Goal: Task Accomplishment & Management: Complete application form

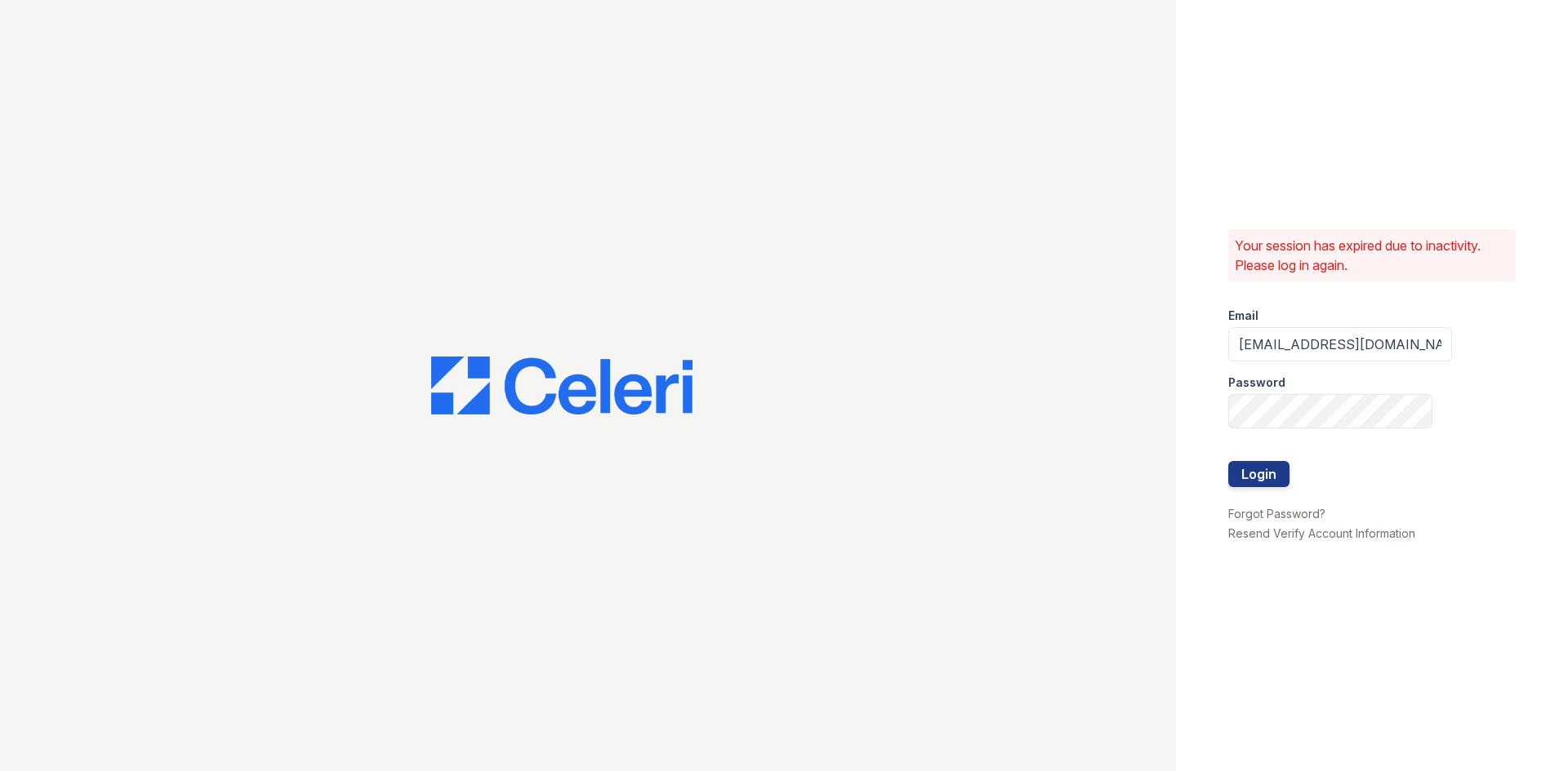
click at [1291, 483] on form "Email rsingleton@trinity-pm.com Password Login" at bounding box center [1339, 399] width 223 height 209
click at [1285, 478] on button "Login" at bounding box center [1258, 474] width 61 height 27
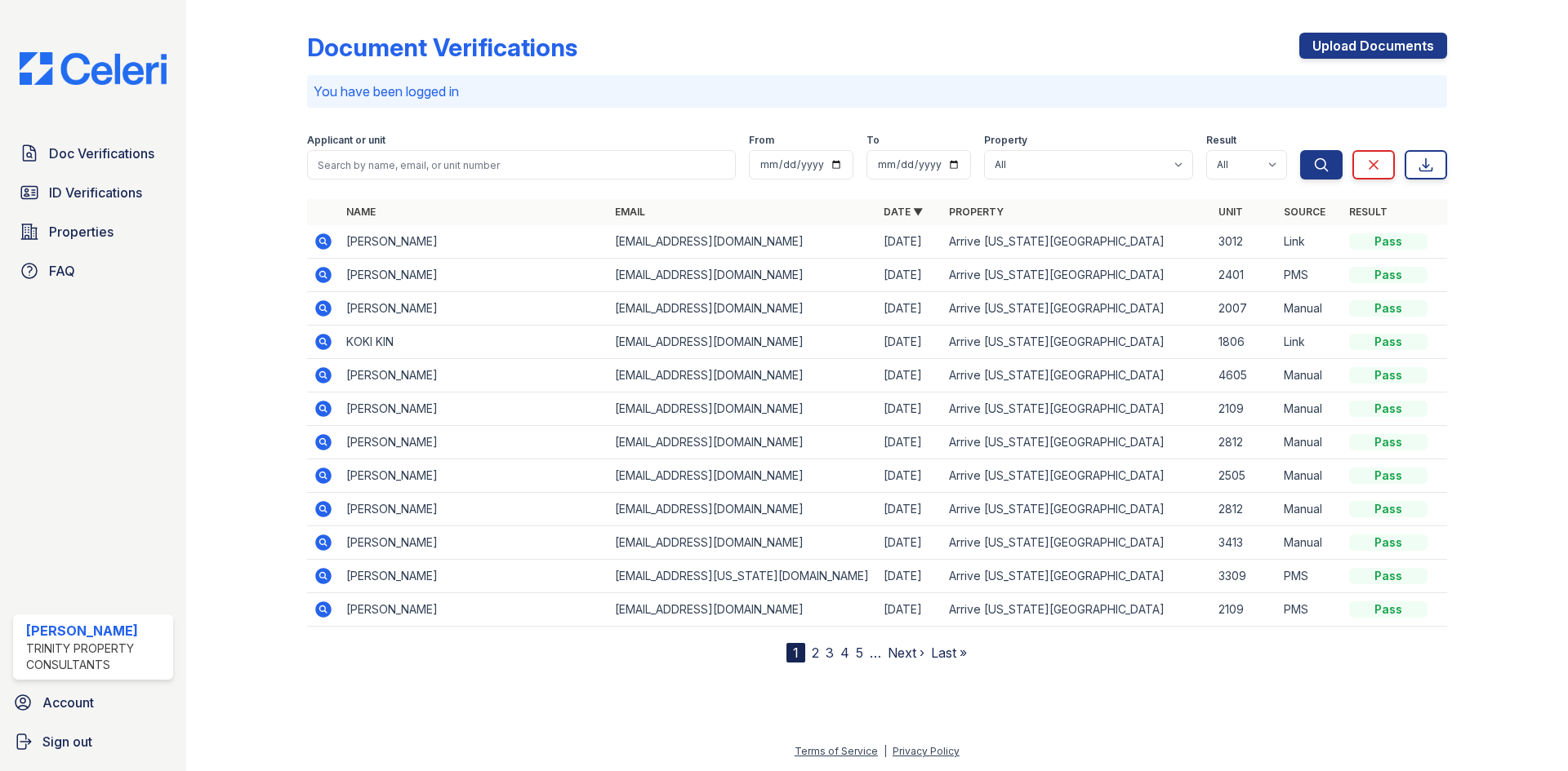
click at [1244, 468] on td "2505" at bounding box center [1244, 476] width 65 height 33
click at [321, 275] on icon at bounding box center [322, 273] width 4 height 4
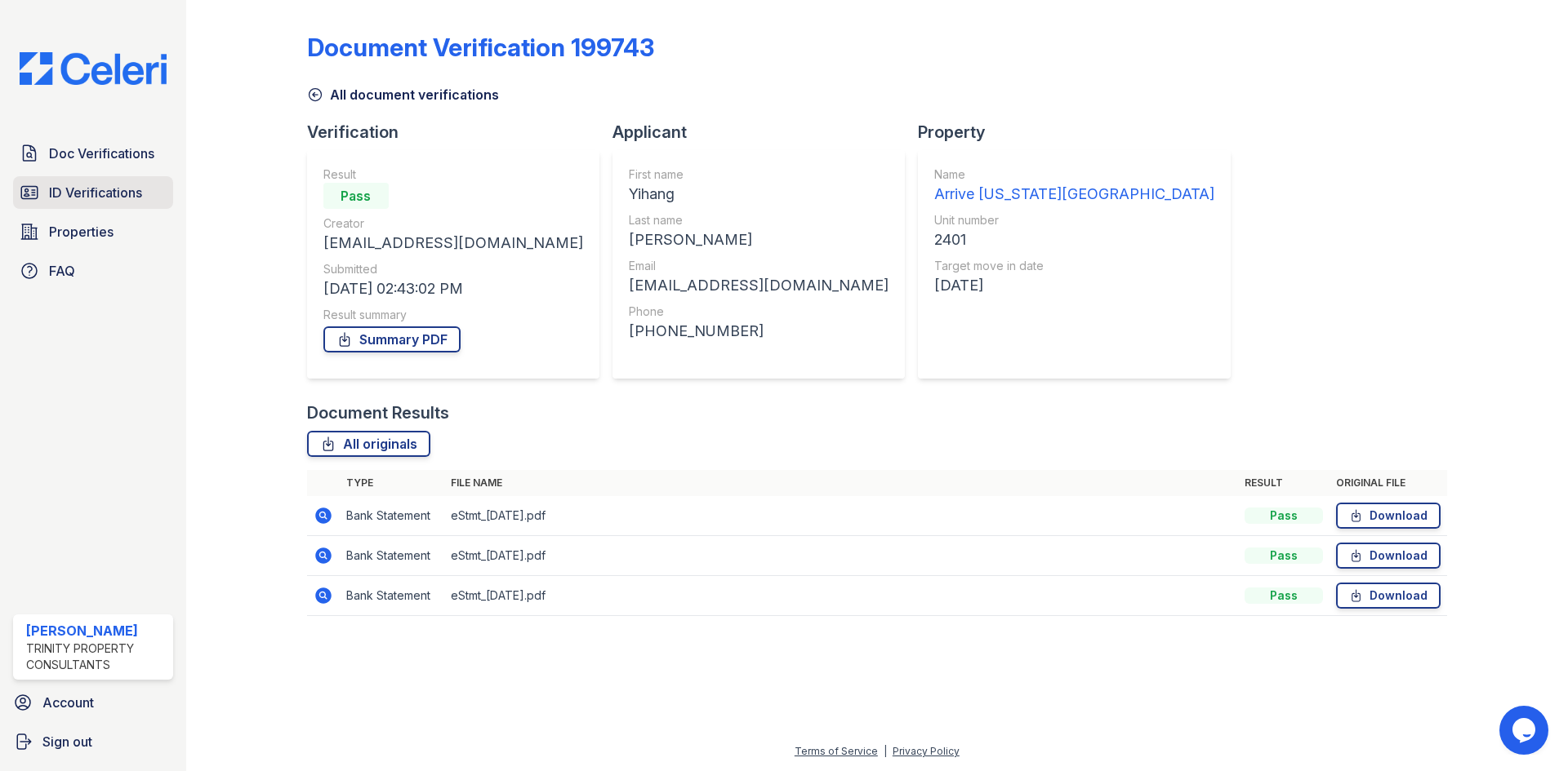
click at [125, 208] on link "ID Verifications" at bounding box center [92, 192] width 160 height 32
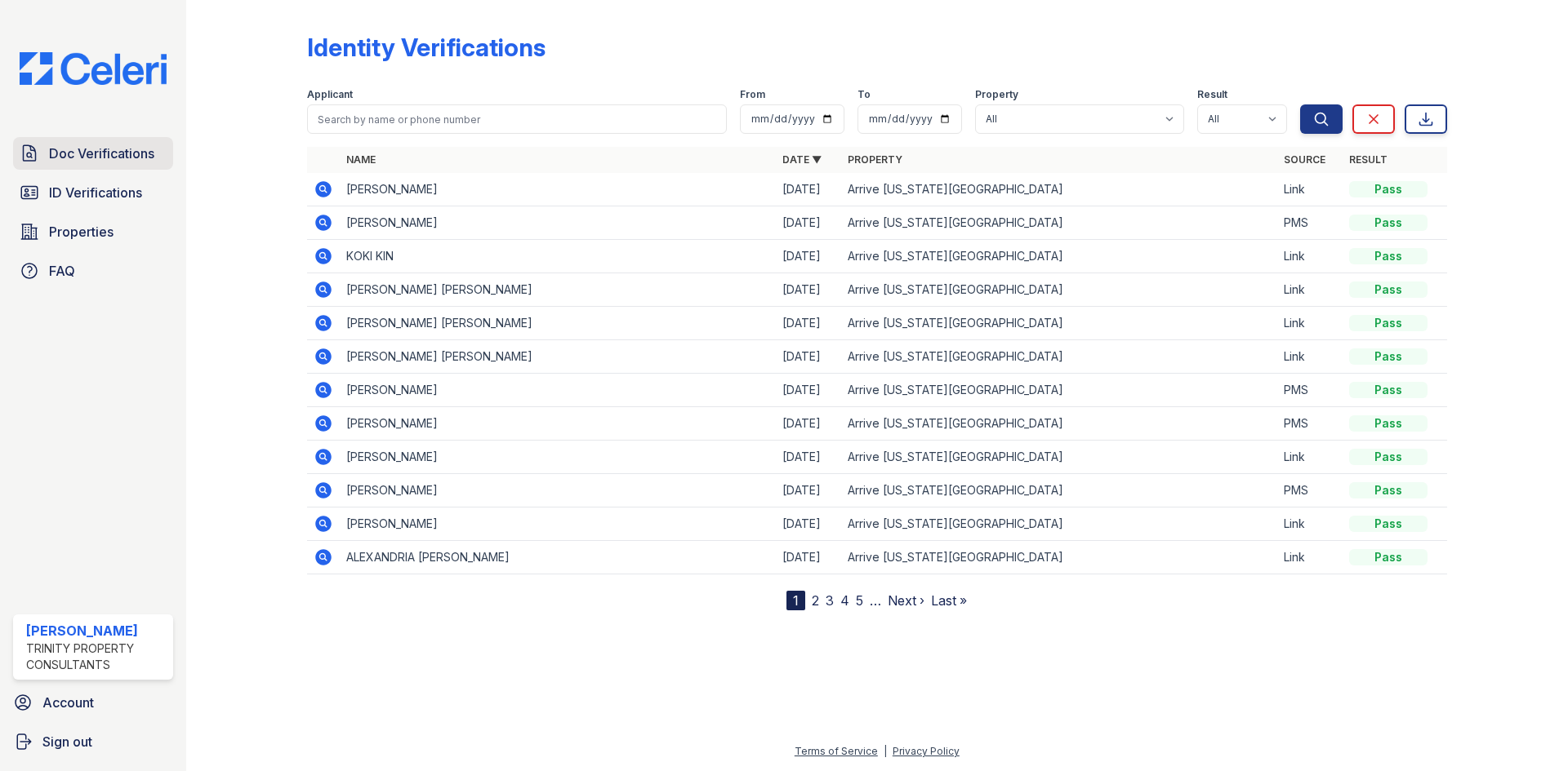
click at [118, 168] on link "Doc Verifications" at bounding box center [92, 152] width 160 height 32
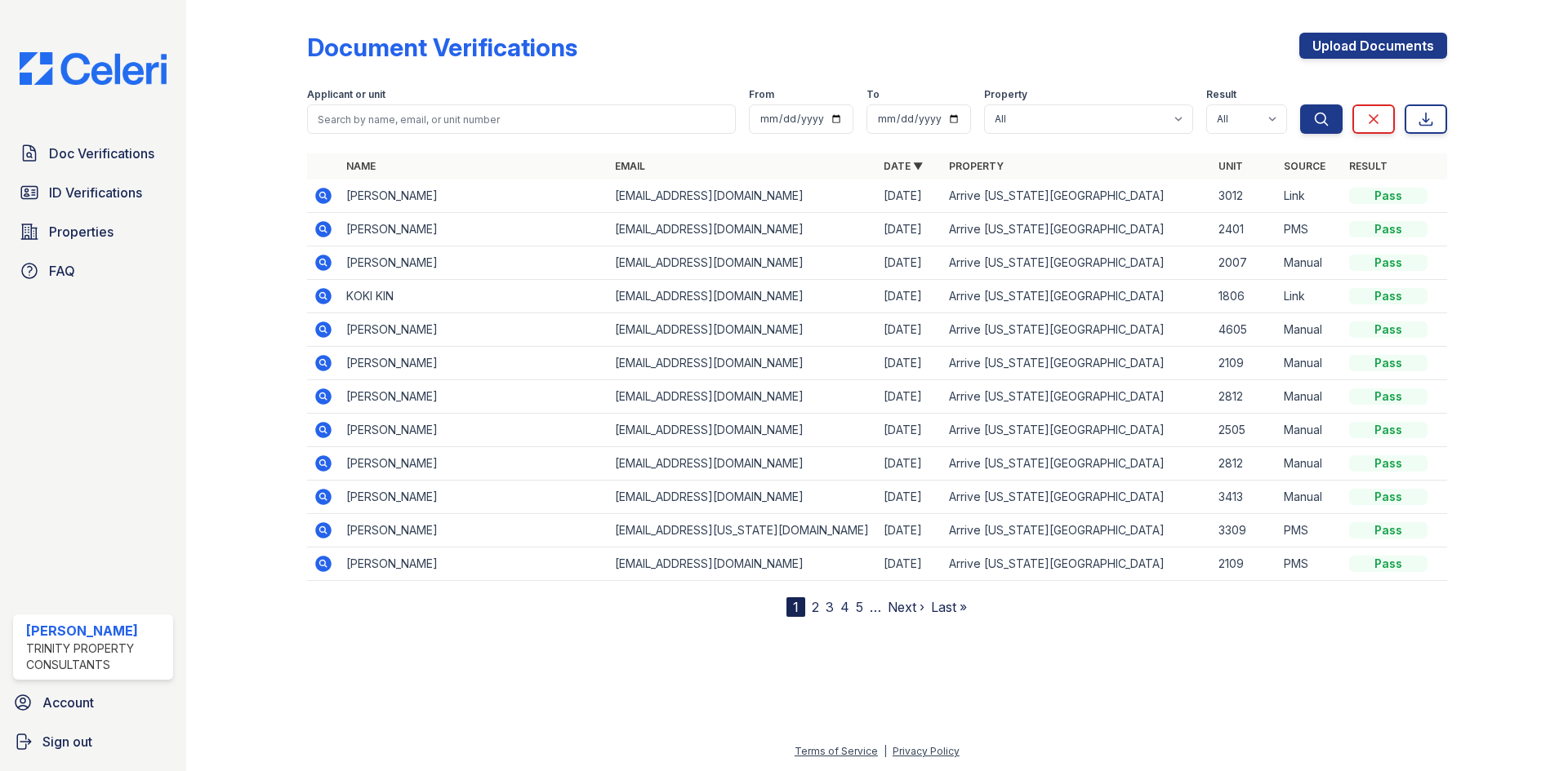
click at [142, 213] on div "Doc Verifications ID Verifications Properties FAQ" at bounding box center [93, 211] width 173 height 150
click at [140, 185] on span "ID Verifications" at bounding box center [95, 193] width 93 height 20
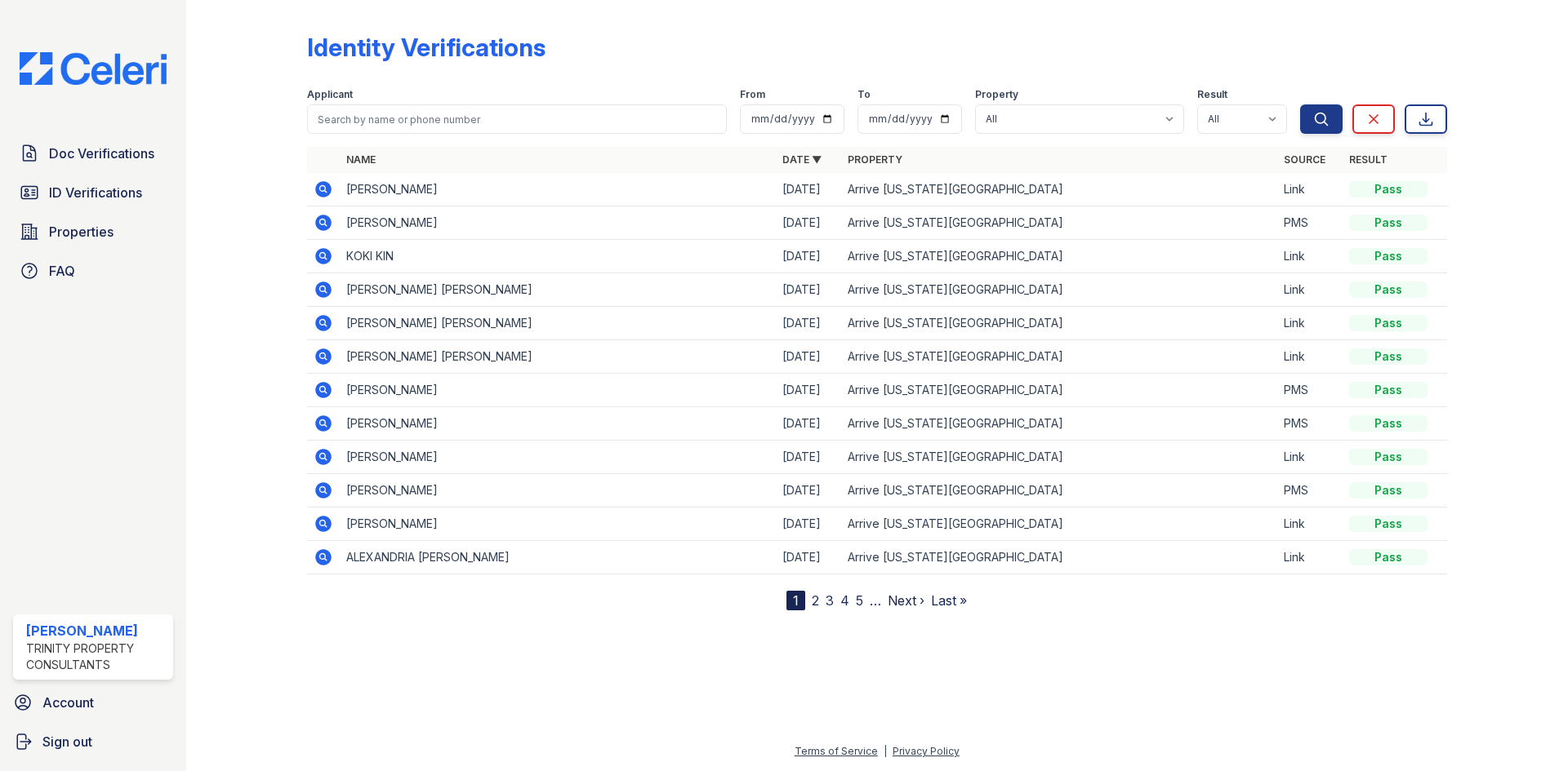
click at [332, 229] on icon at bounding box center [324, 223] width 20 height 20
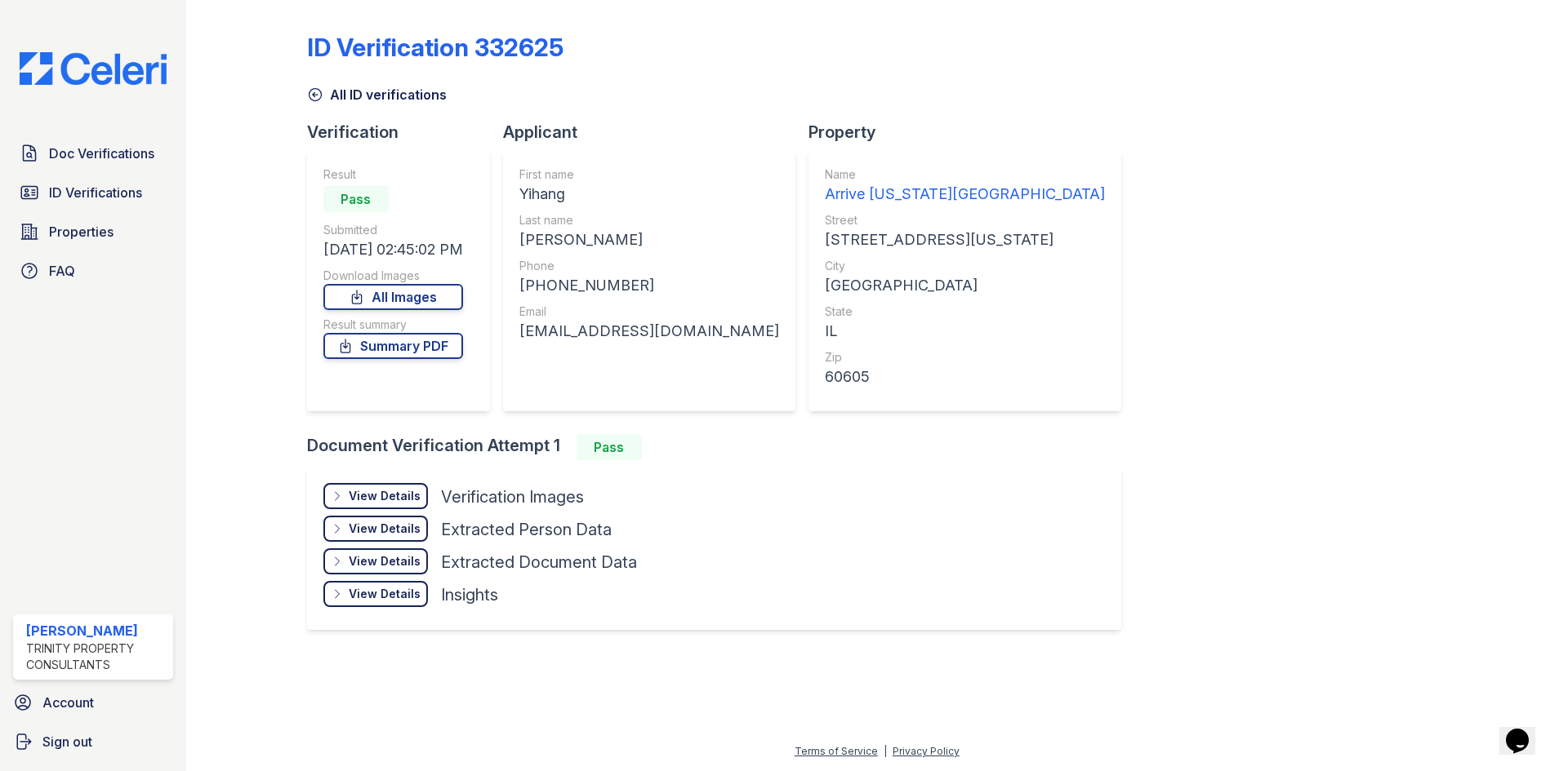
click at [382, 478] on div "View Details Details Hide Details Details Verification Images Face Open Documen…" at bounding box center [714, 549] width 814 height 163
click at [381, 483] on div "View Details Details Hide Details Details Verification Images Face Open Documen…" at bounding box center [714, 549] width 814 height 163
click at [409, 499] on div "View Details" at bounding box center [384, 496] width 72 height 17
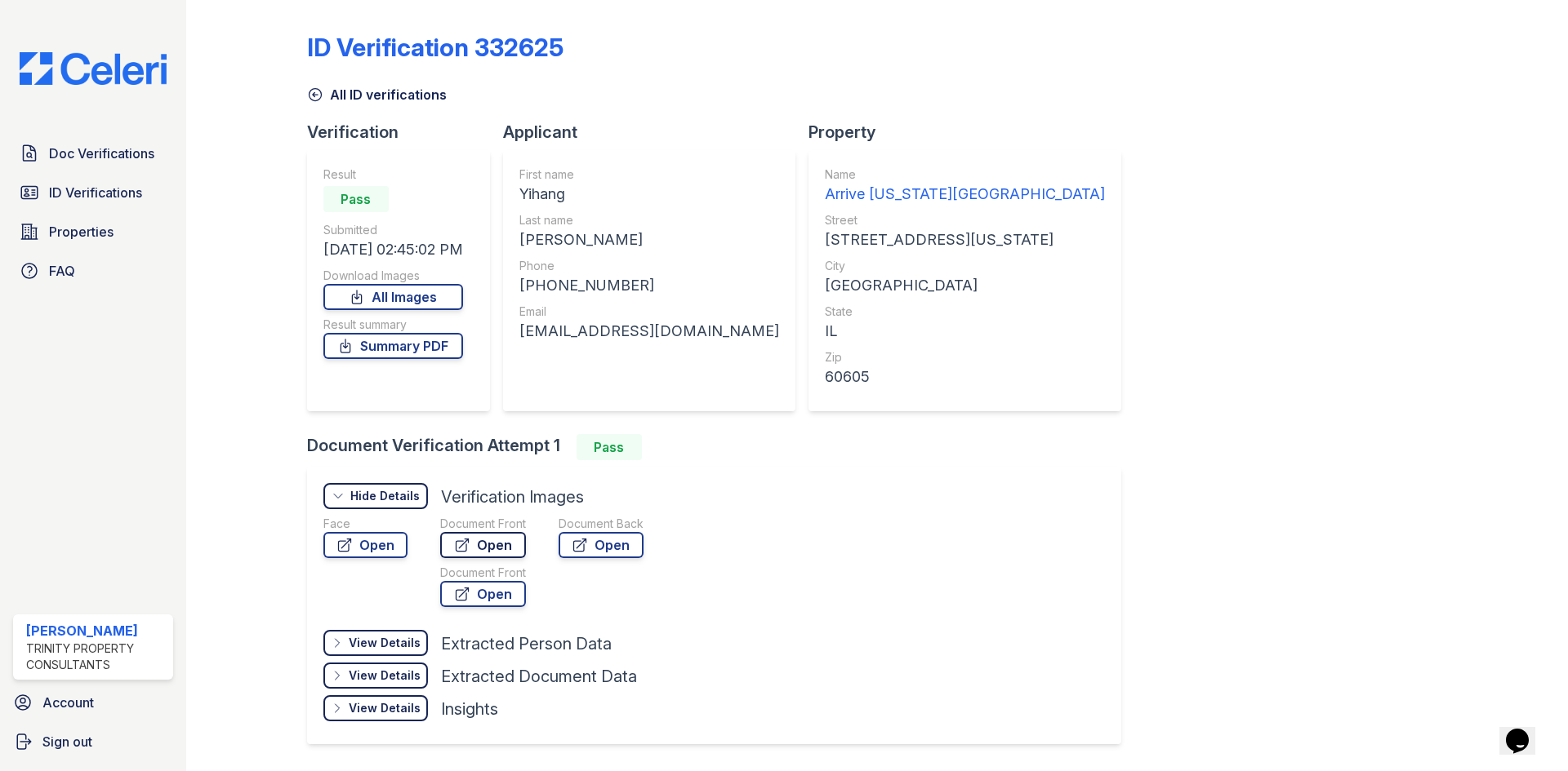
click at [480, 533] on link "Open" at bounding box center [482, 545] width 86 height 27
click at [367, 550] on link "Open" at bounding box center [365, 545] width 84 height 27
click at [94, 166] on link "Doc Verifications" at bounding box center [92, 152] width 160 height 32
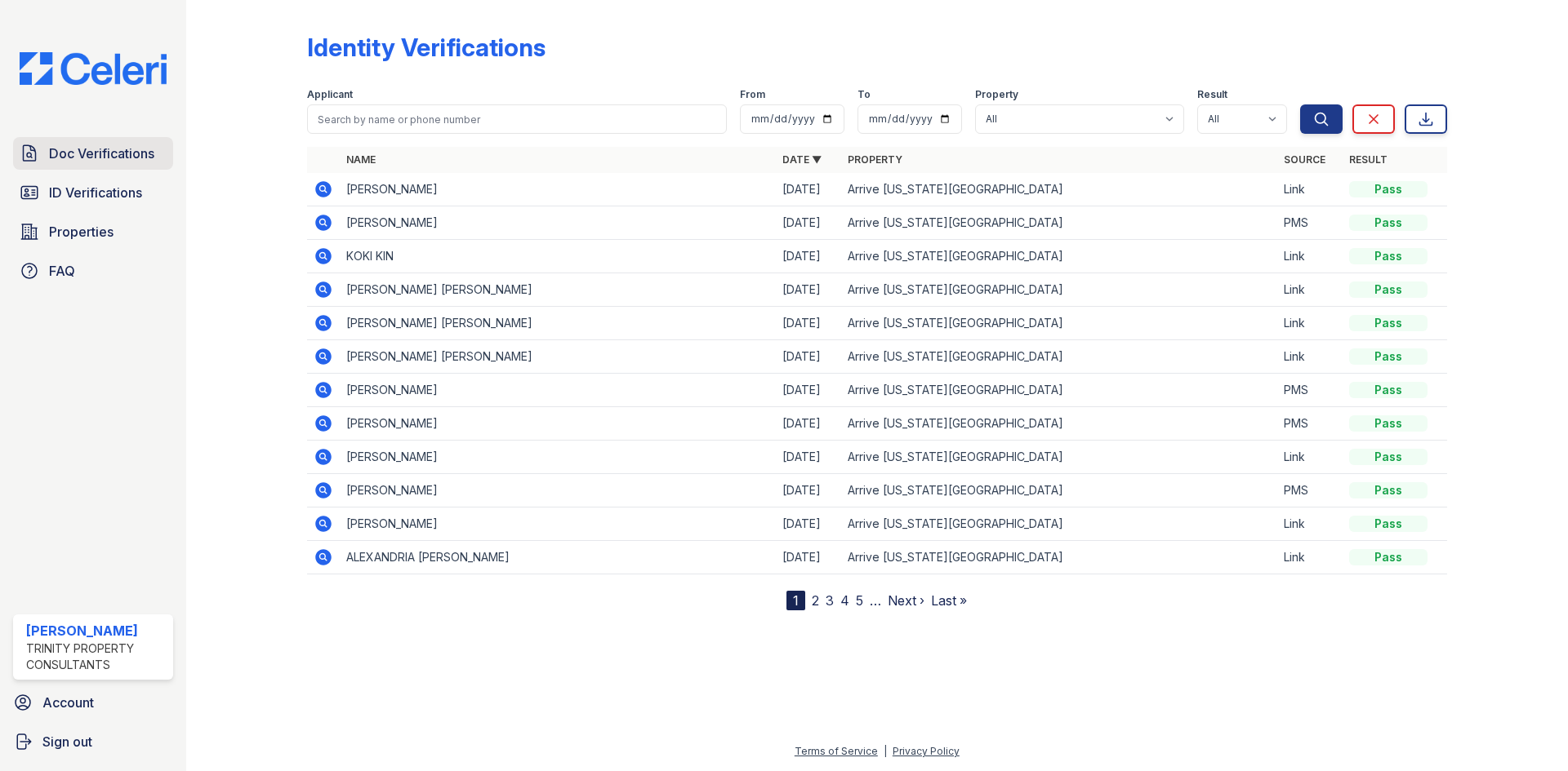
click at [83, 170] on link "Doc Verifications" at bounding box center [92, 152] width 160 height 32
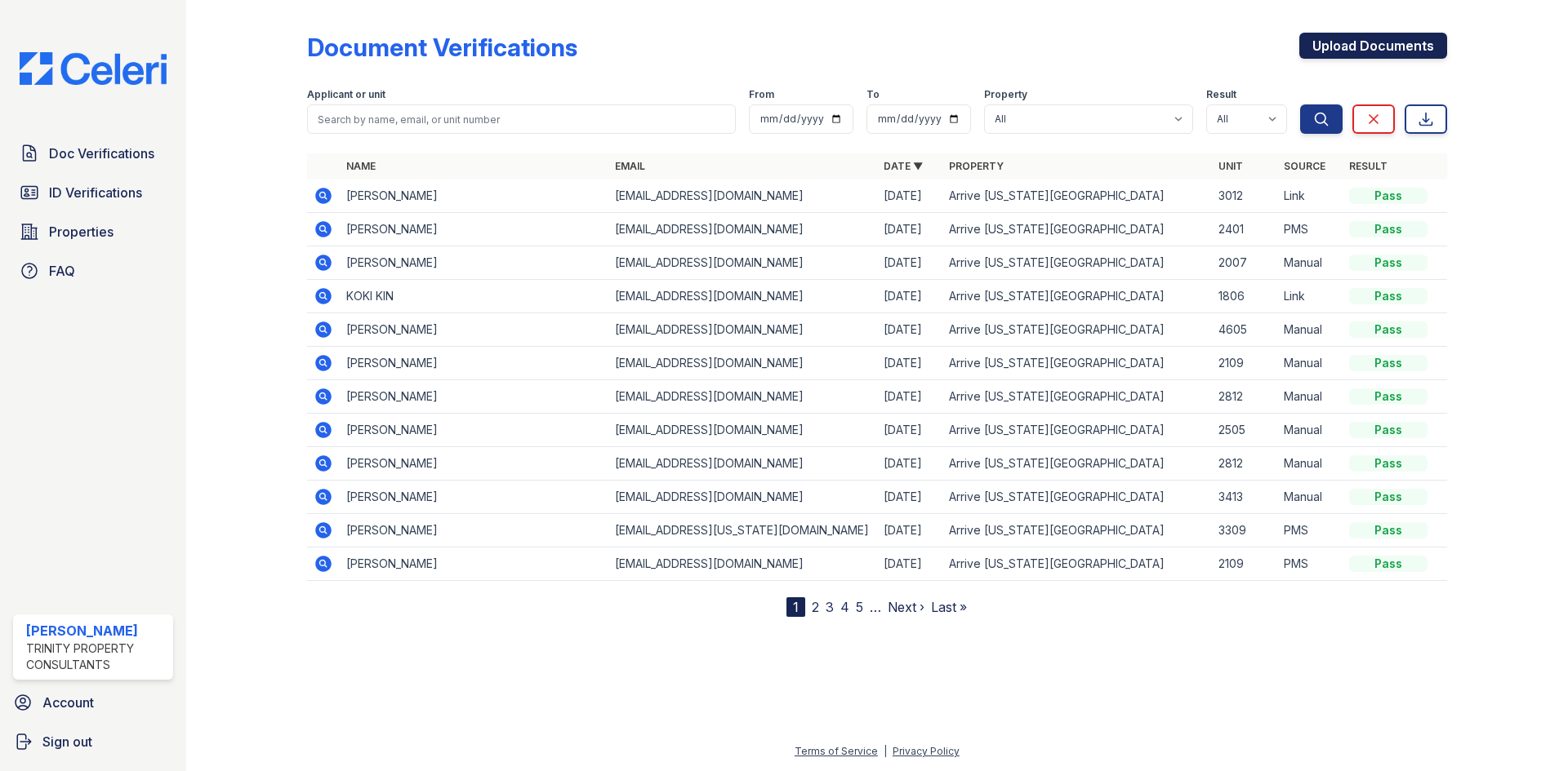
click at [1414, 58] on link "Upload Documents" at bounding box center [1373, 45] width 148 height 27
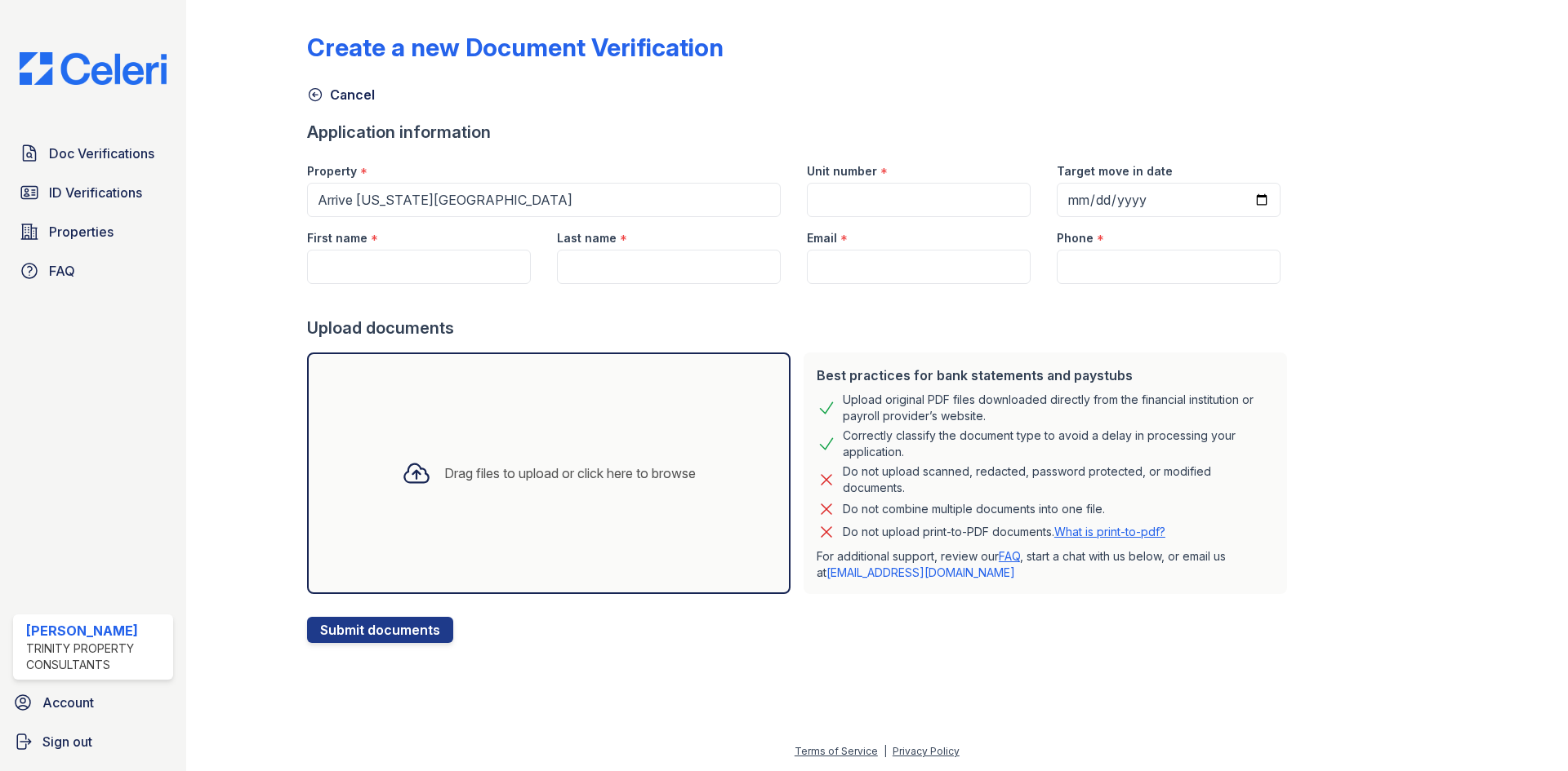
click at [358, 420] on div "Drag files to upload or click here to browse" at bounding box center [548, 474] width 483 height 242
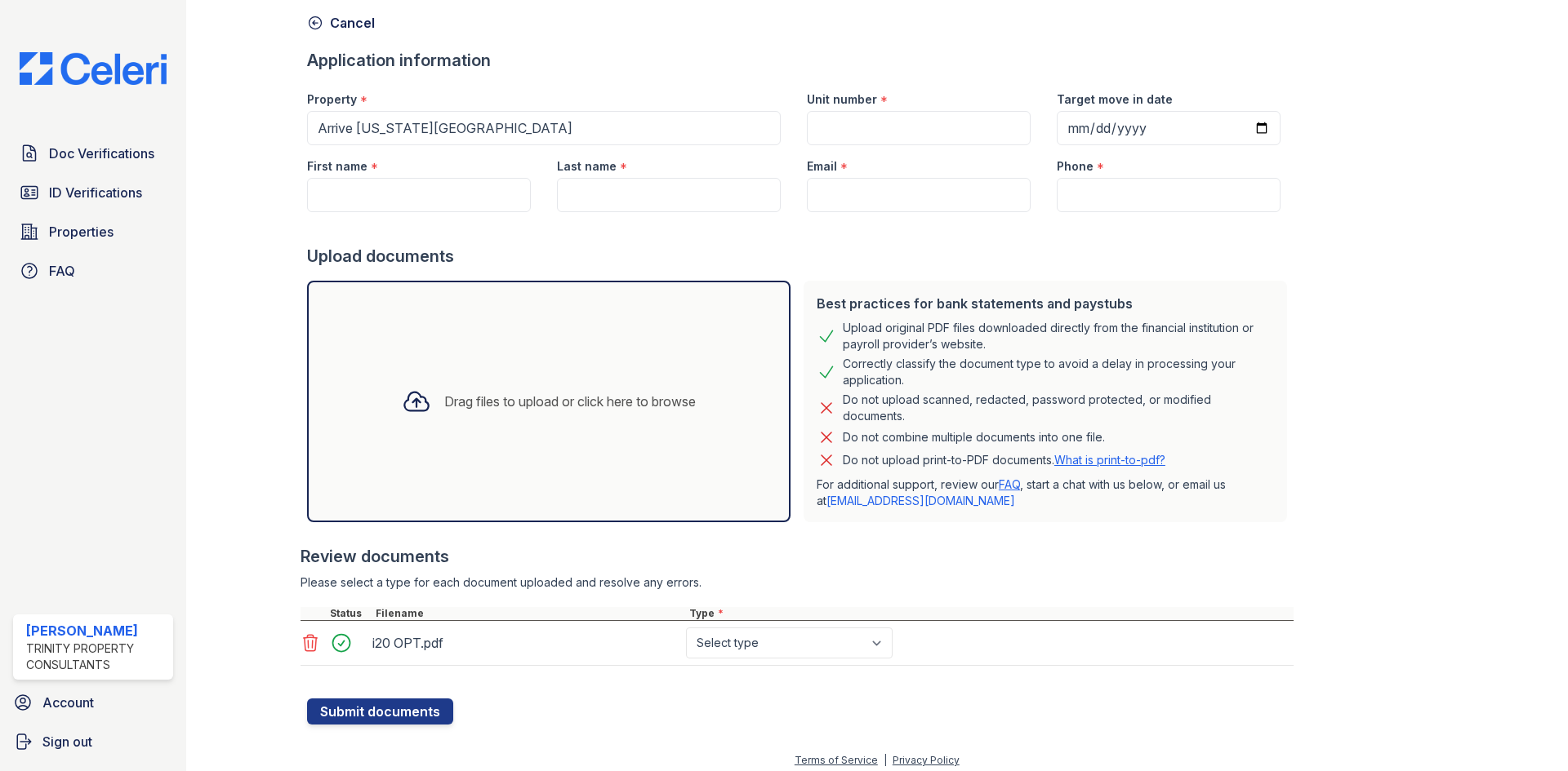
scroll to position [76, 0]
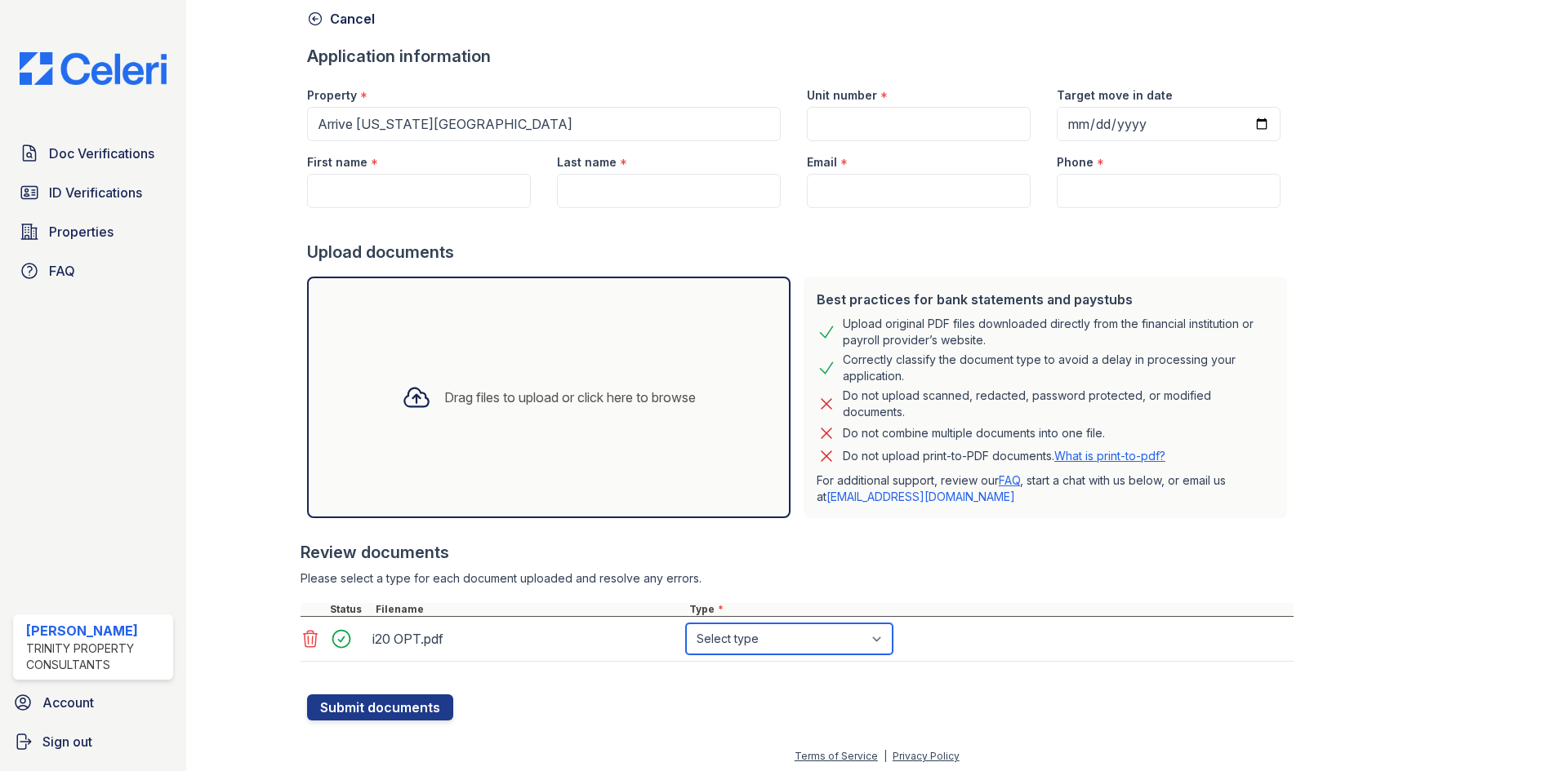
click at [716, 643] on select "Select type Paystub Bank Statement Offer Letter Tax Documents Benefit Award Let…" at bounding box center [789, 639] width 207 height 31
select select "benefit_award_letter"
click at [686, 623] on select "Select type Paystub Bank Statement Offer Letter Tax Documents Benefit Award Let…" at bounding box center [789, 639] width 207 height 31
click at [416, 705] on button "Submit documents" at bounding box center [380, 707] width 147 height 27
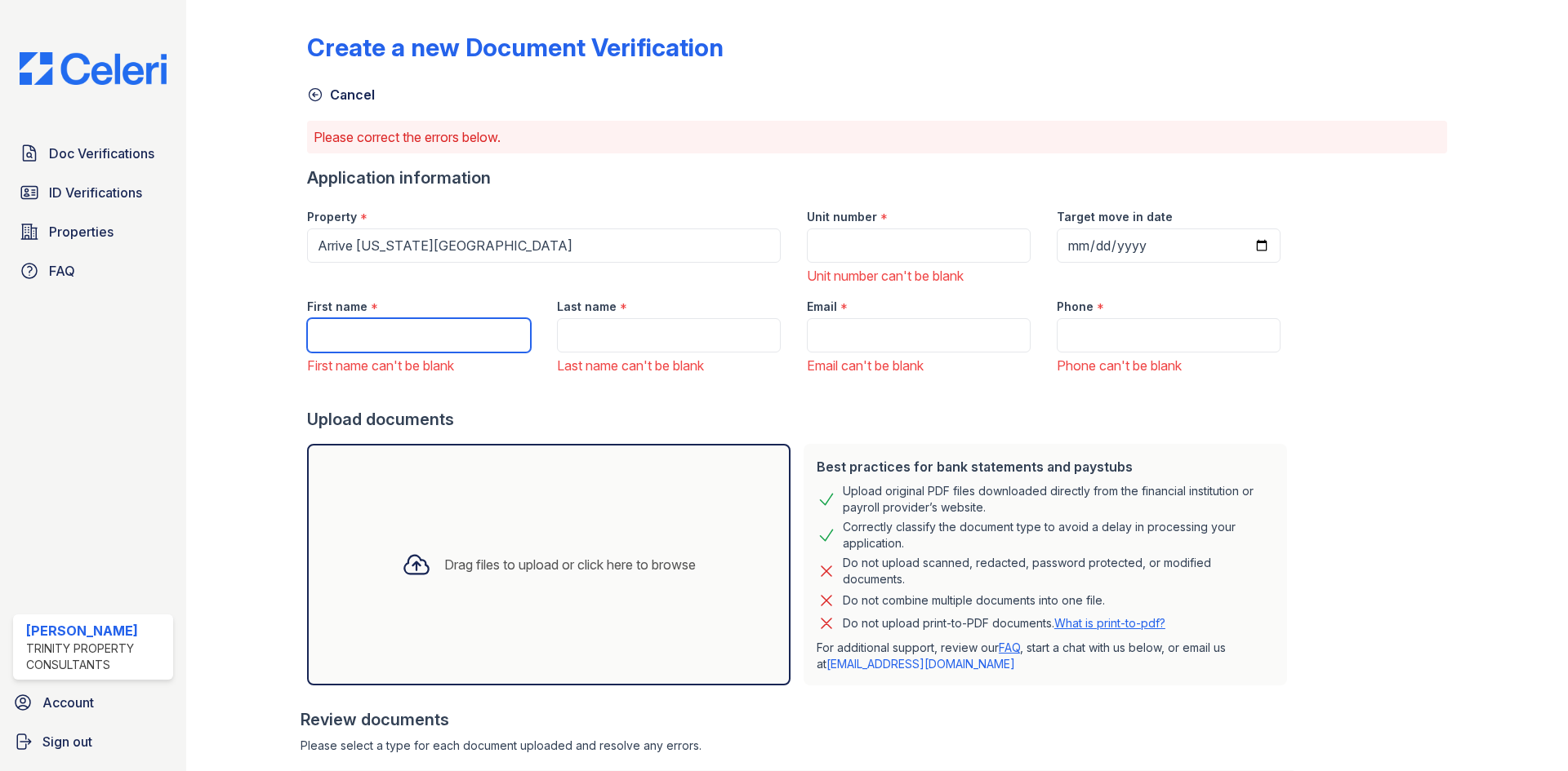
click at [420, 343] on input "First name" at bounding box center [418, 335] width 223 height 34
type input "Yixin"
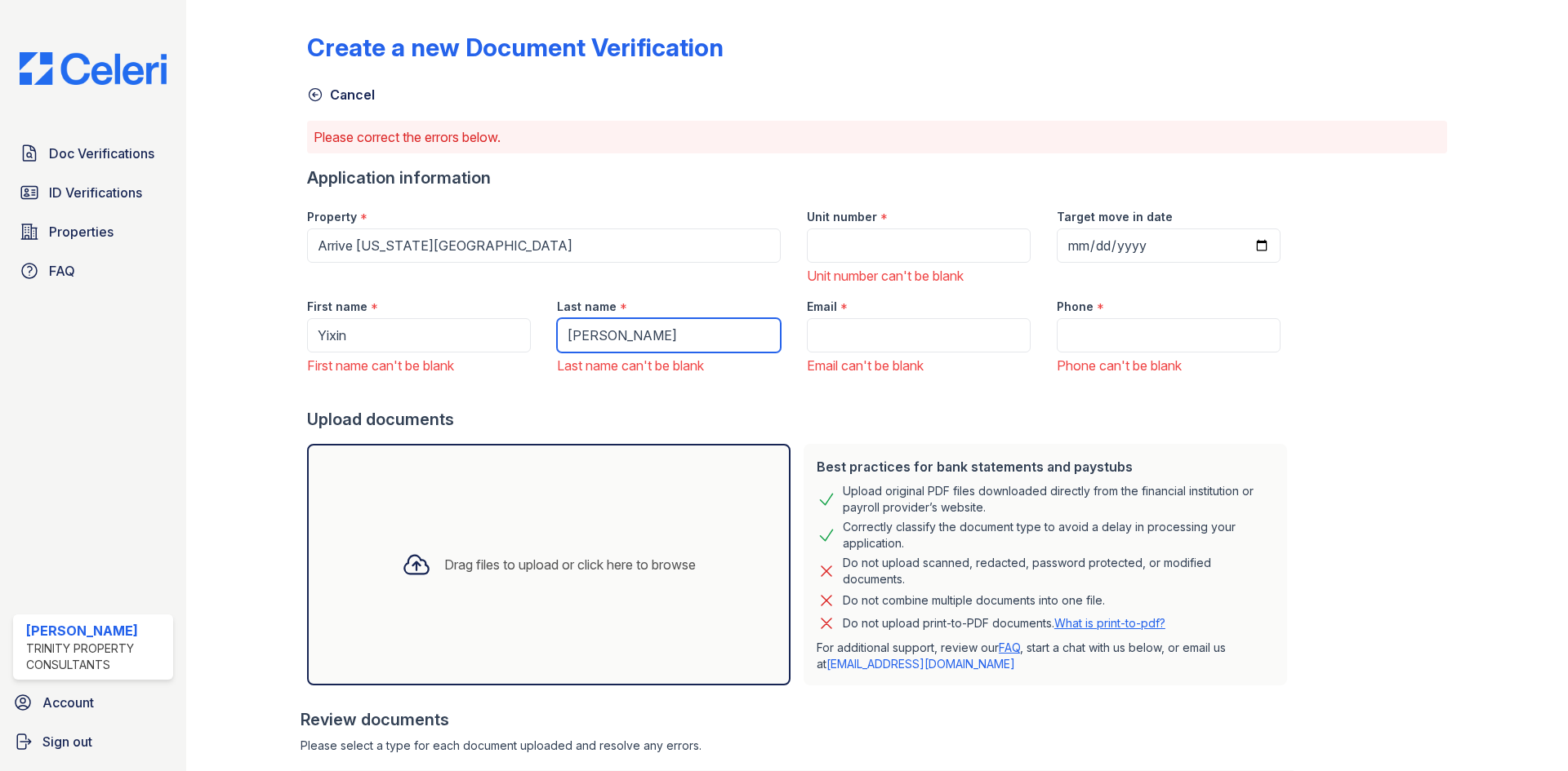
type input "Huang"
type input "[EMAIL_ADDRESS][DOMAIN_NAME]"
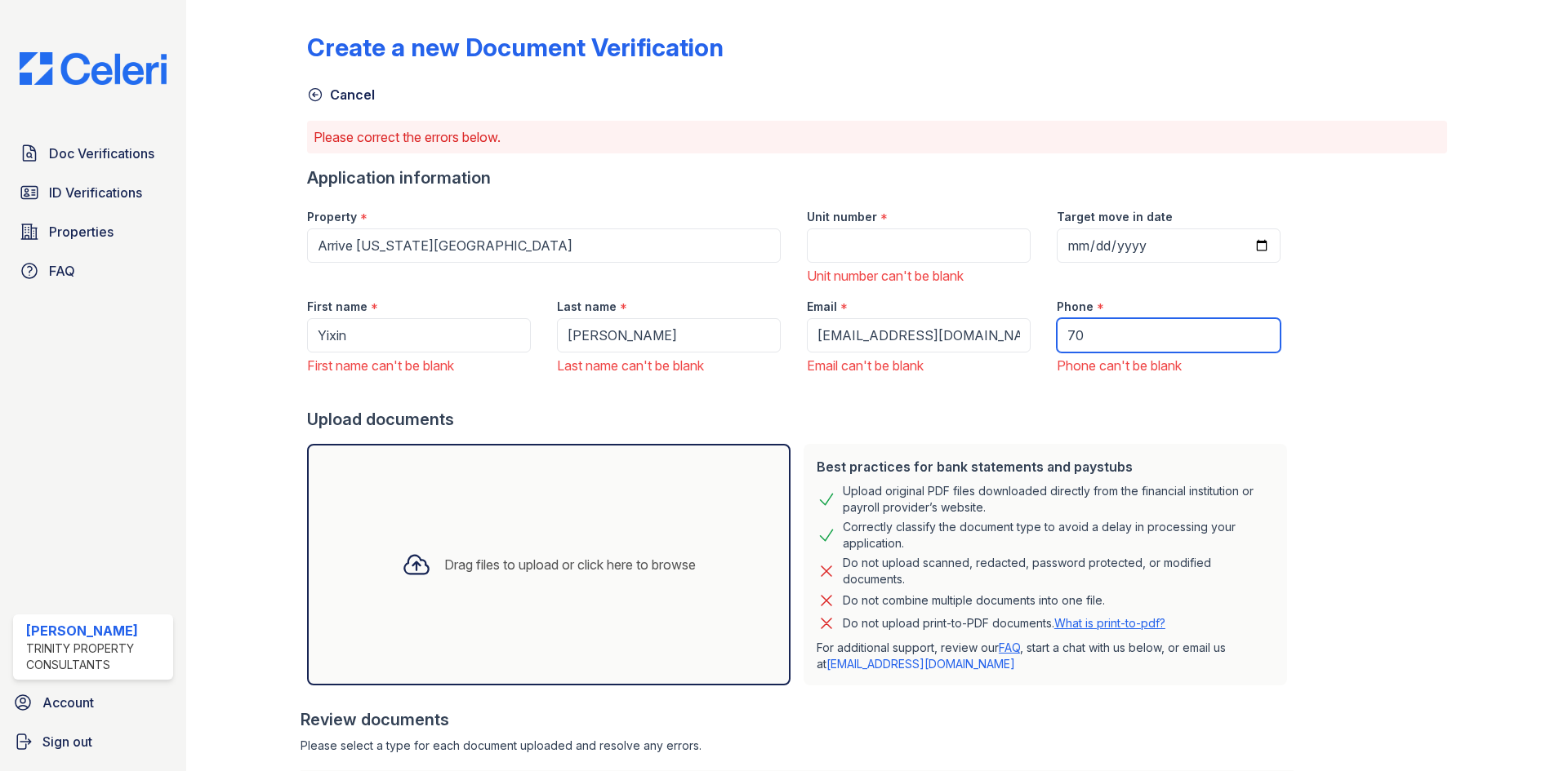
type input "7"
type input "3122109816"
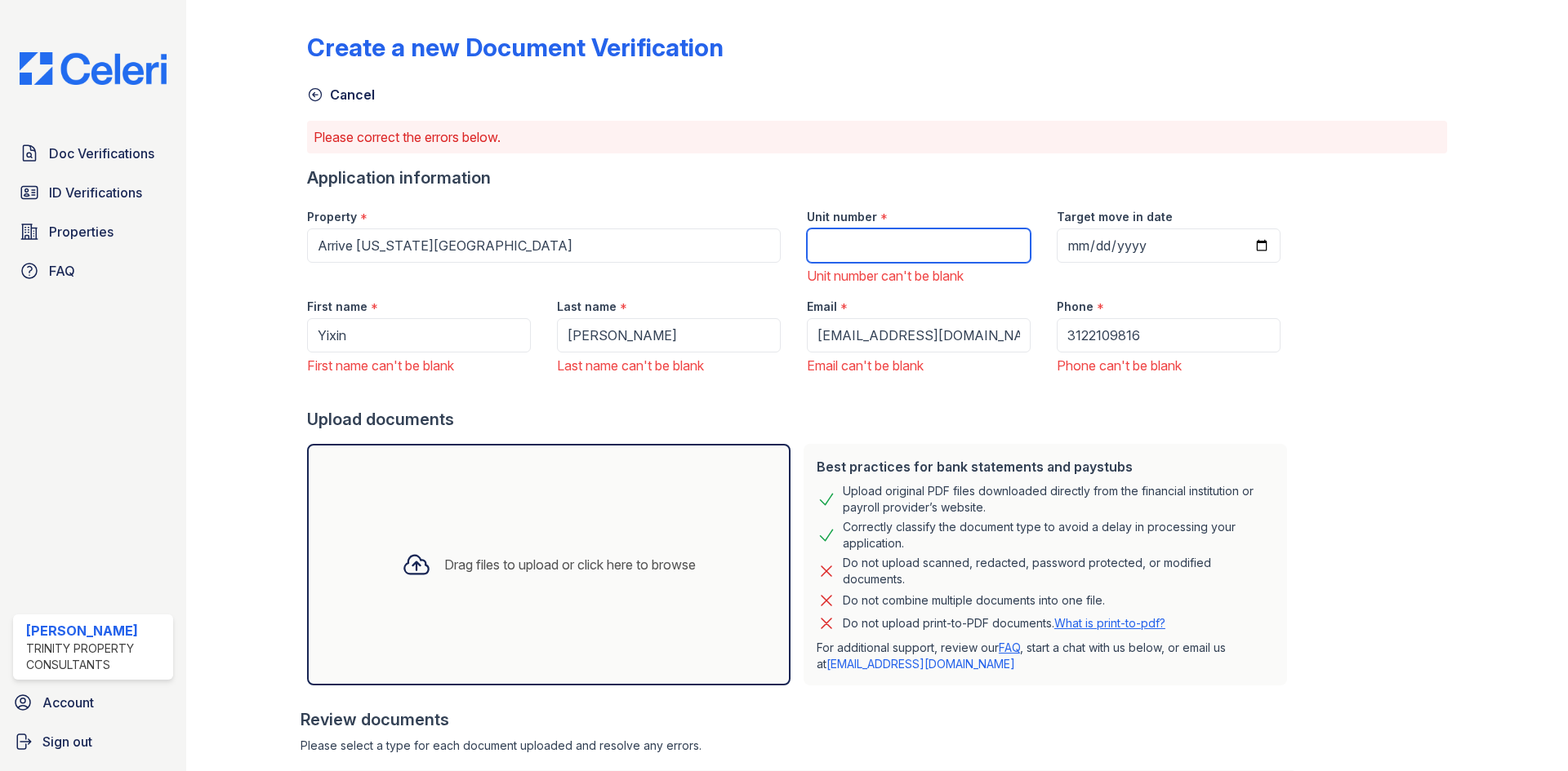
click at [906, 249] on input "Unit number" at bounding box center [918, 245] width 223 height 34
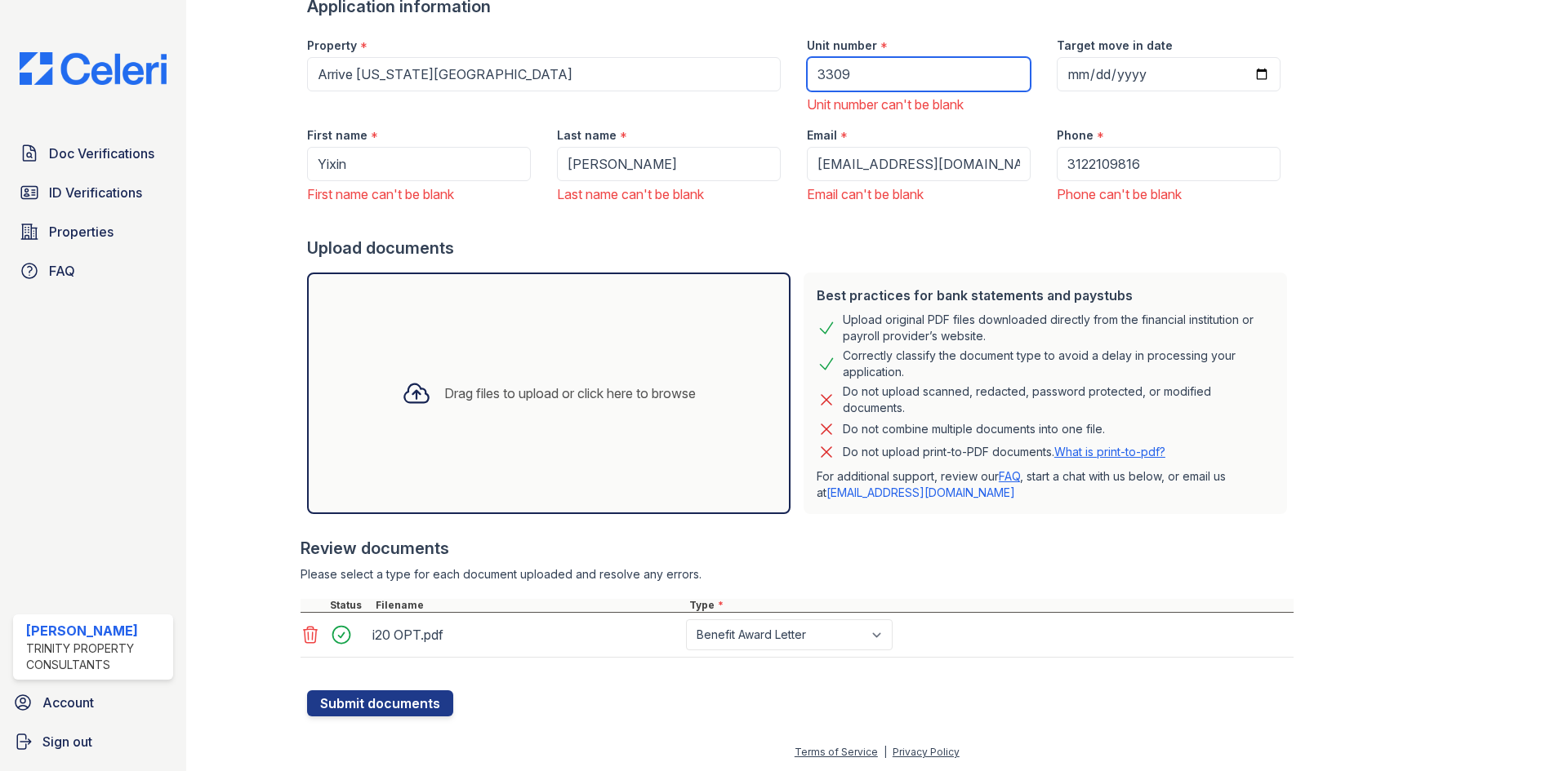
scroll to position [172, 0]
type input "3309"
click at [401, 683] on form "Application information Property * Arrive Michigan Avenue Unit number * 3309 Un…" at bounding box center [800, 355] width 987 height 722
click at [395, 698] on button "Submit documents" at bounding box center [380, 702] width 147 height 27
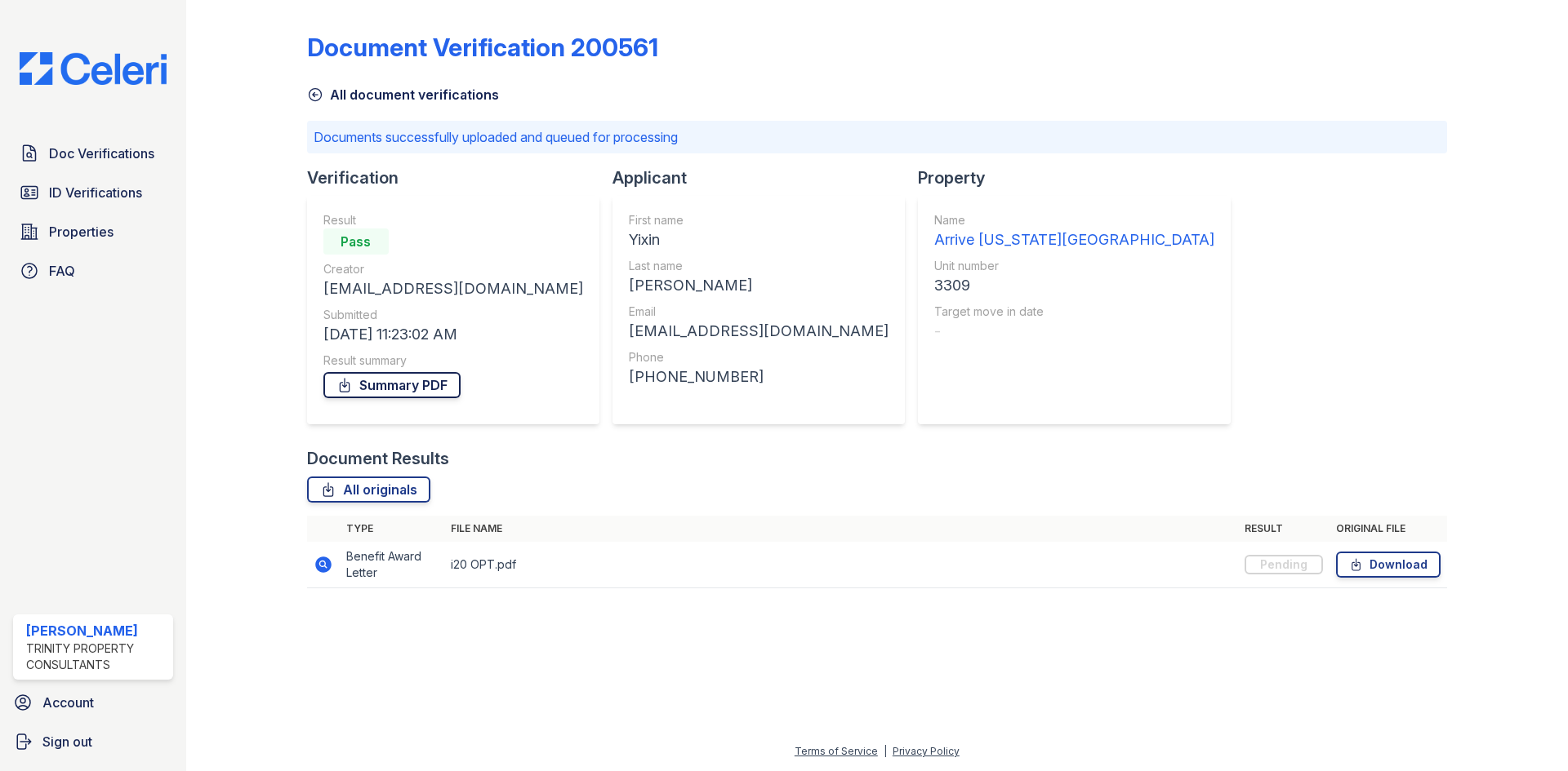
click at [355, 387] on link "Summary PDF" at bounding box center [392, 386] width 137 height 27
click at [101, 191] on span "ID Verifications" at bounding box center [95, 193] width 93 height 20
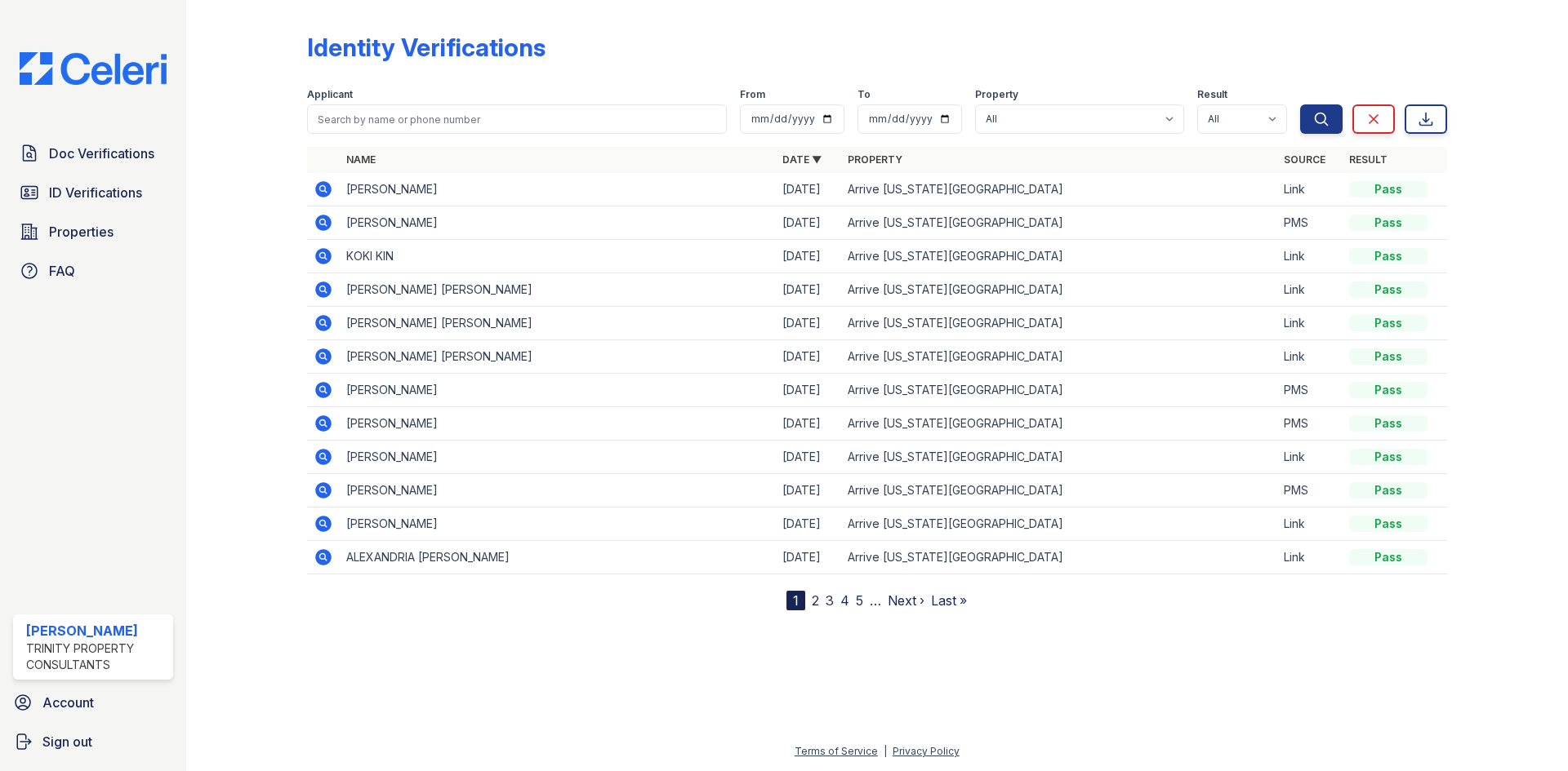
drag, startPoint x: 332, startPoint y: 435, endPoint x: 330, endPoint y: 425, distance: 10.2
click at [332, 435] on td at bounding box center [323, 424] width 32 height 33
click at [328, 419] on icon at bounding box center [323, 424] width 17 height 17
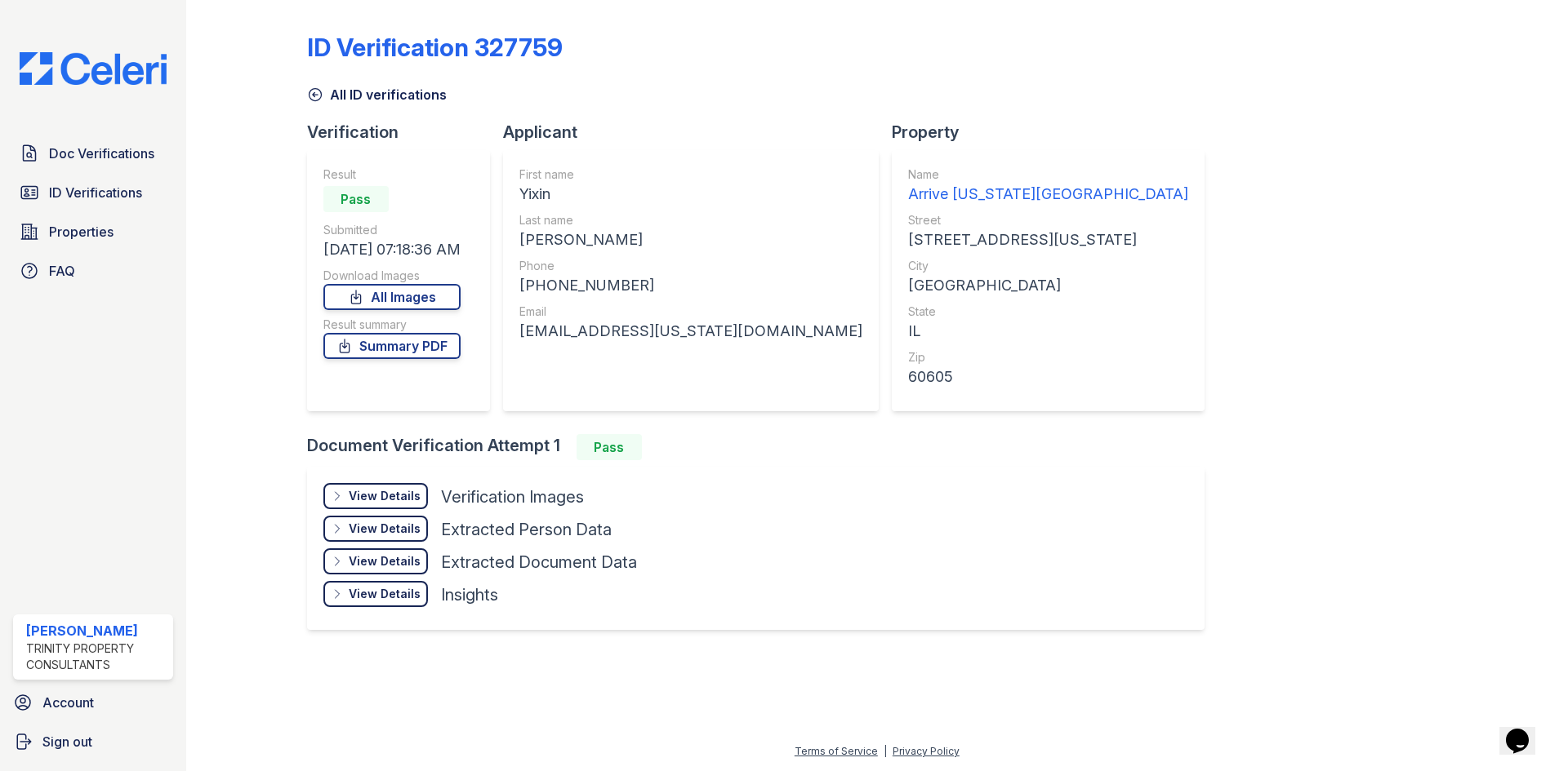
click at [386, 504] on div "View Details" at bounding box center [384, 496] width 72 height 17
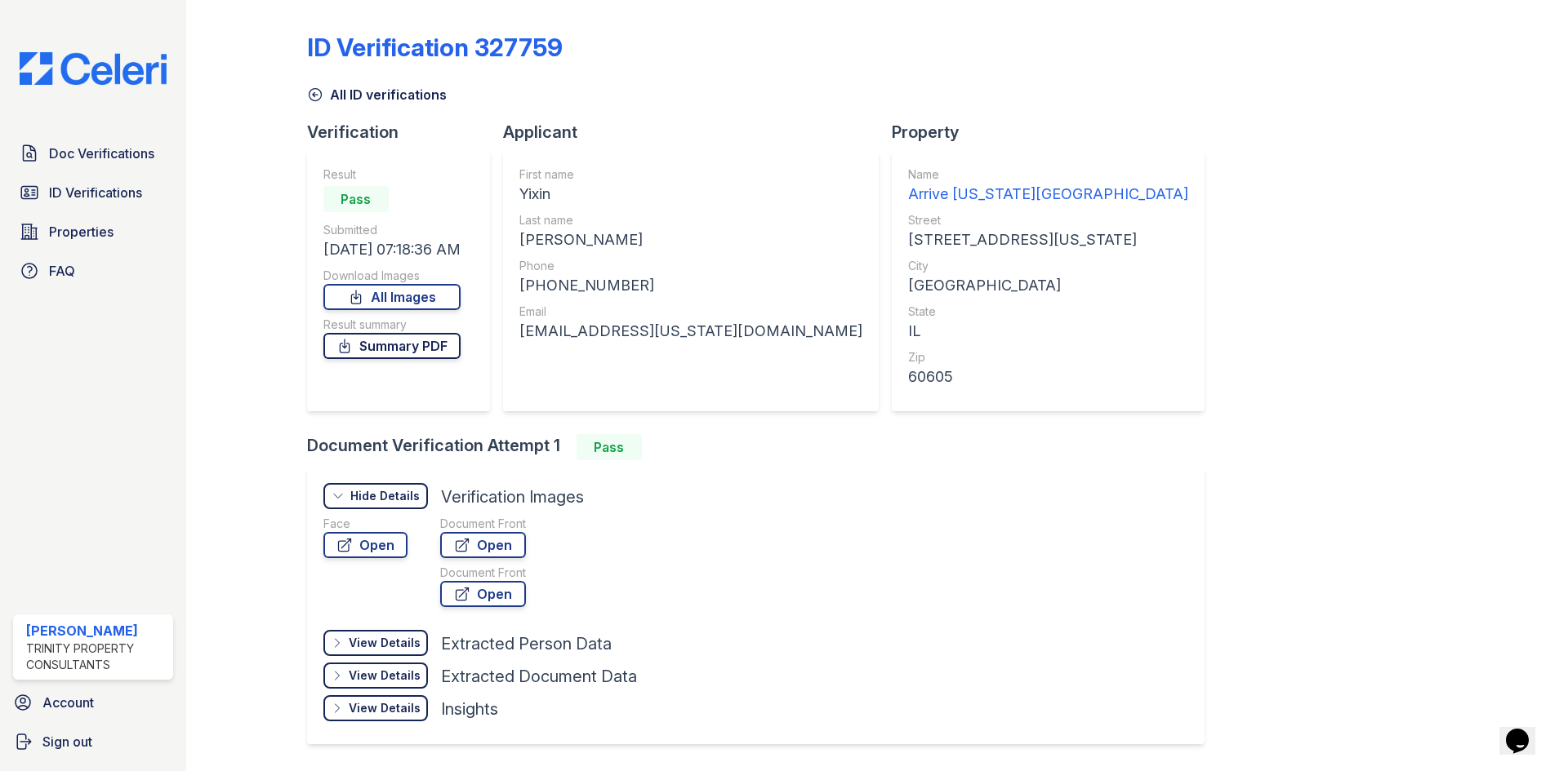
click at [406, 353] on link "Summary PDF" at bounding box center [392, 346] width 137 height 27
